Goal: Find specific page/section: Find specific page/section

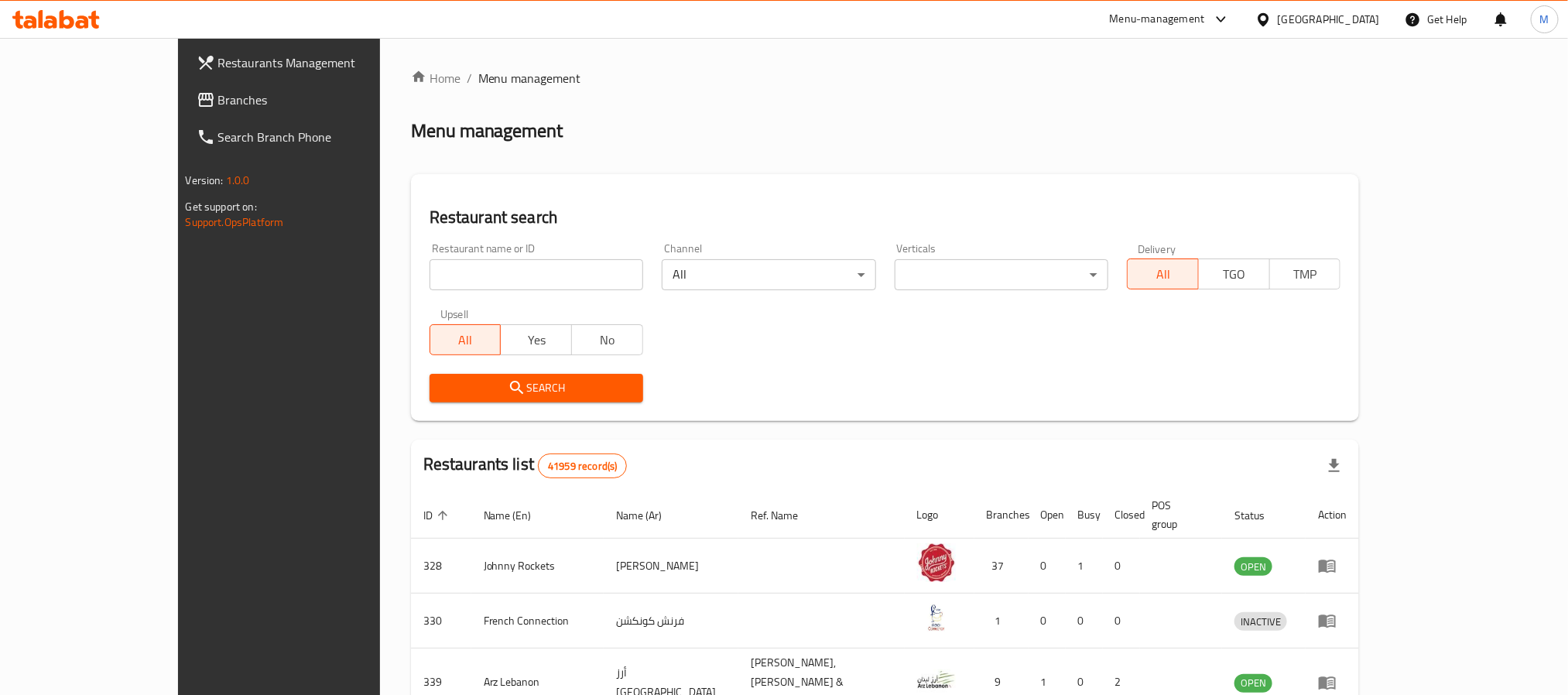
click at [430, 274] on input "search" at bounding box center [537, 274] width 214 height 31
paste input "707549"
type input "707549"
click button "Search" at bounding box center [537, 388] width 214 height 28
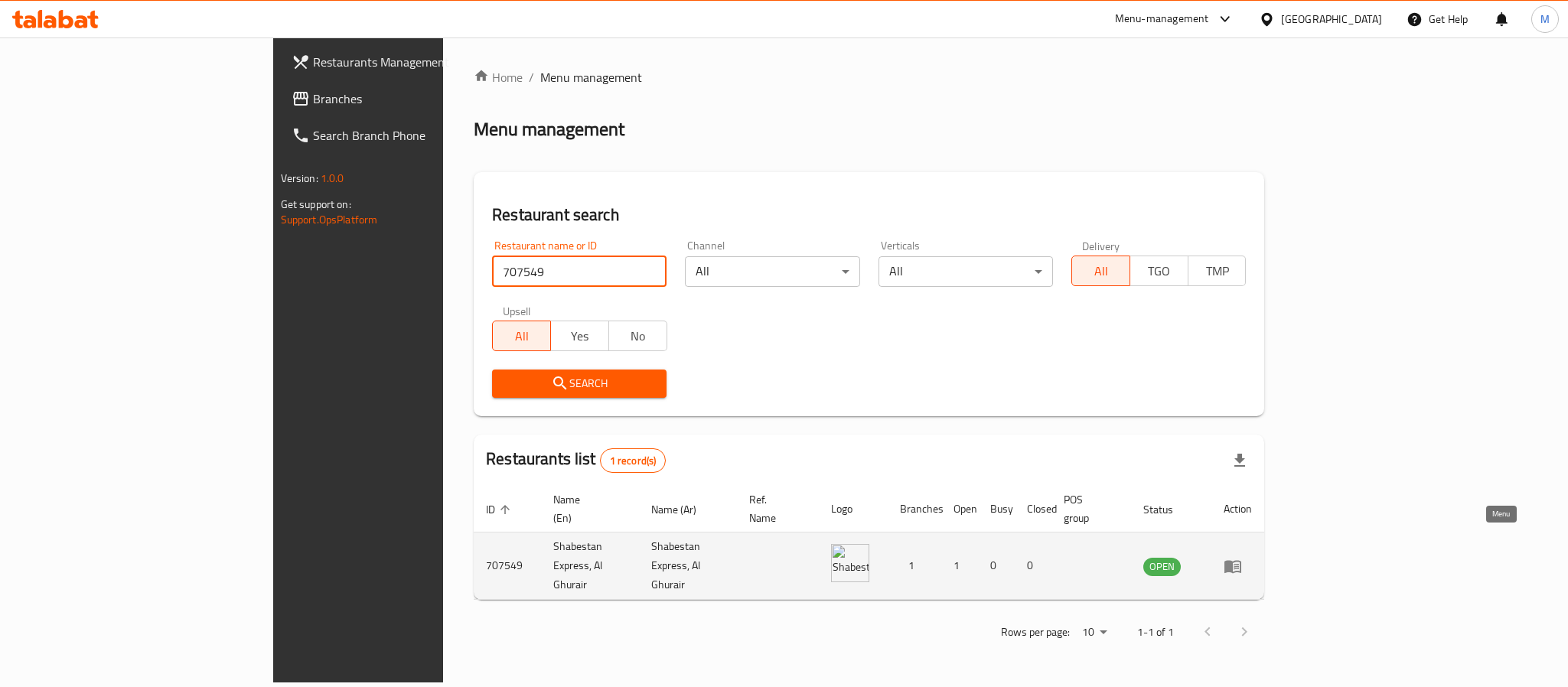
click at [1242, 557] on icon "enhanced table" at bounding box center [1232, 566] width 18 height 18
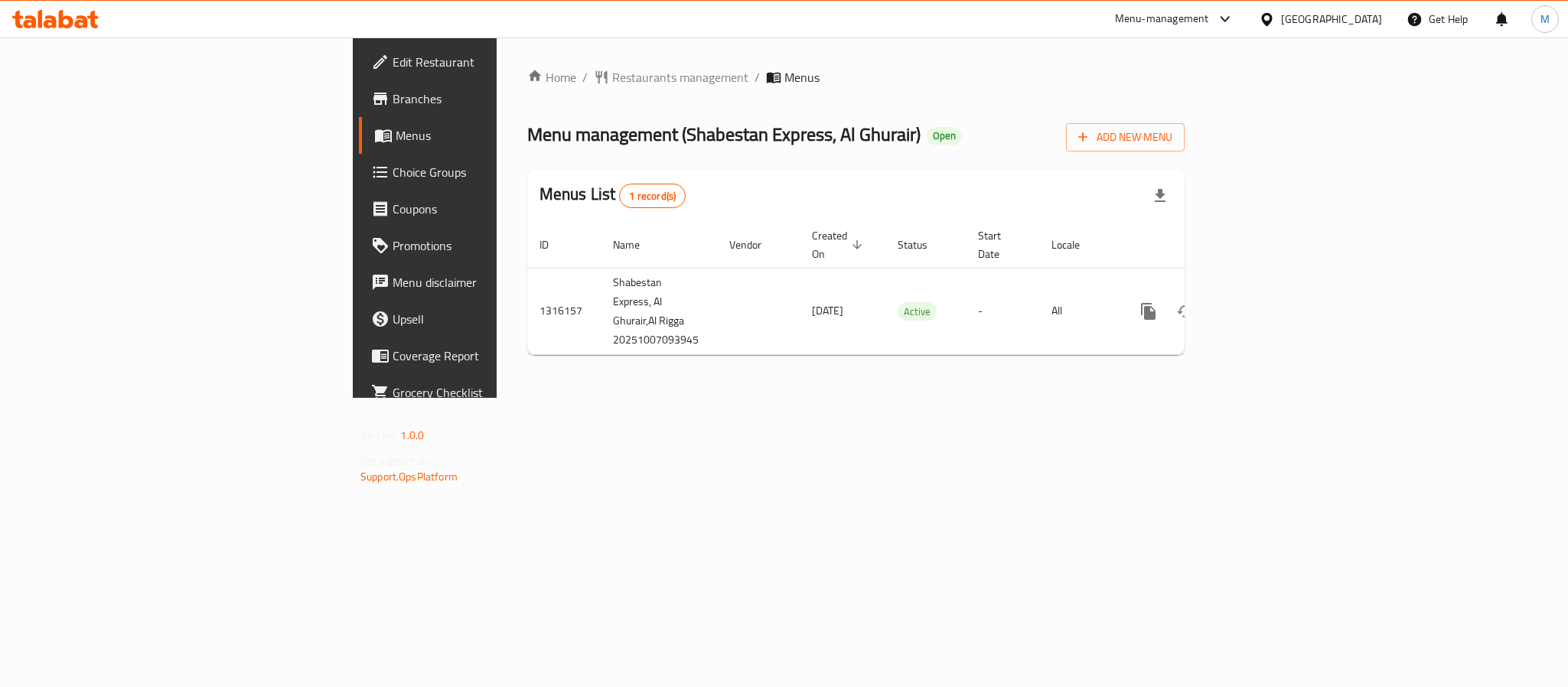
click at [393, 102] on span "Branches" at bounding box center [498, 98] width 210 height 18
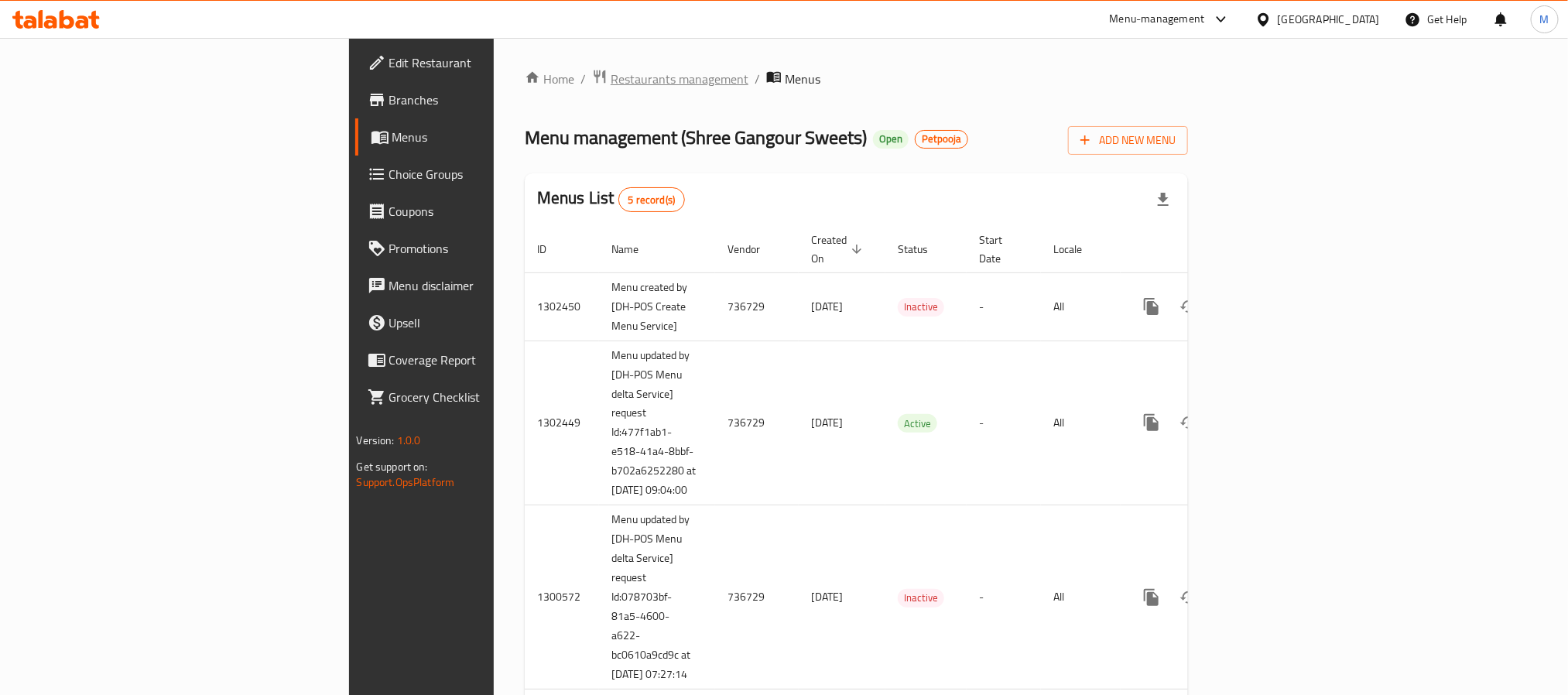
click at [611, 84] on span "Restaurants management" at bounding box center [680, 79] width 138 height 18
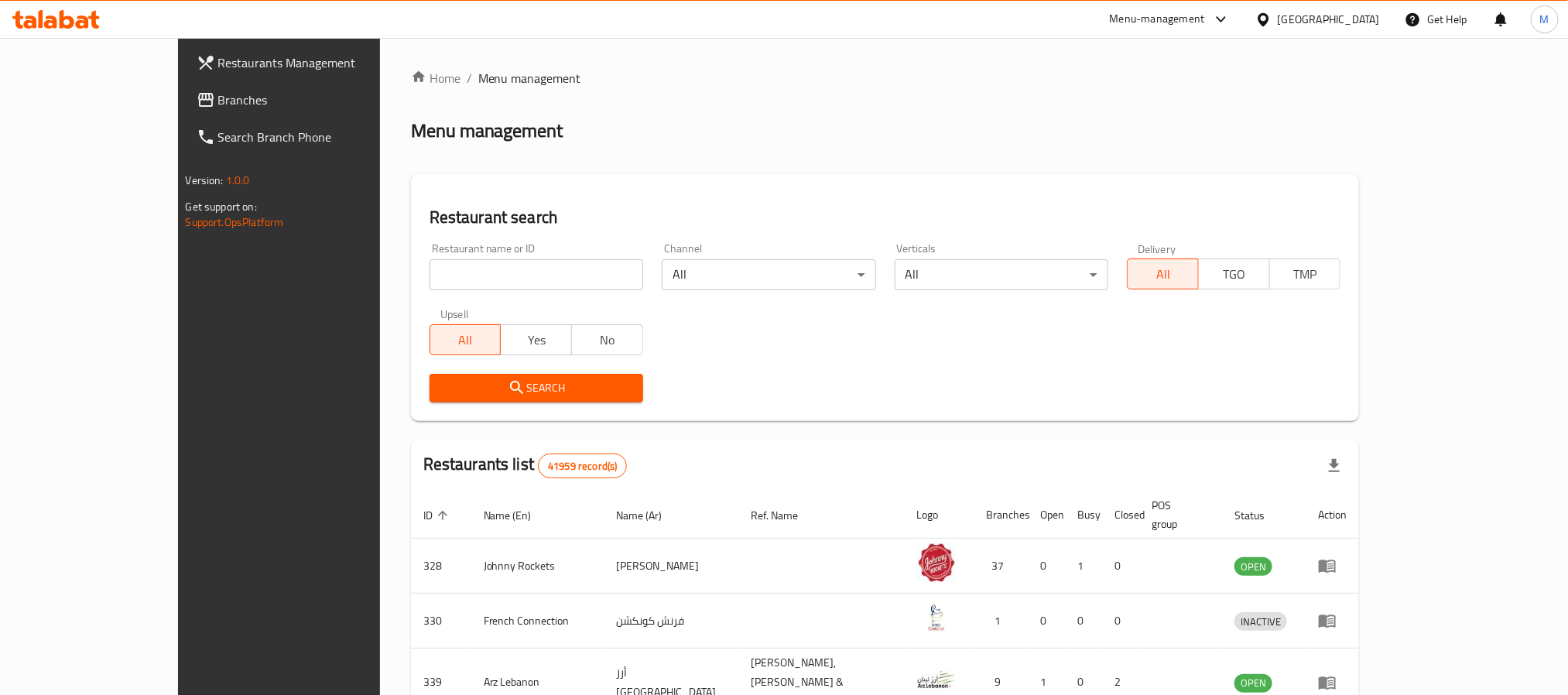
click at [218, 94] on span "Branches" at bounding box center [323, 100] width 209 height 18
